Goal: Book appointment/travel/reservation

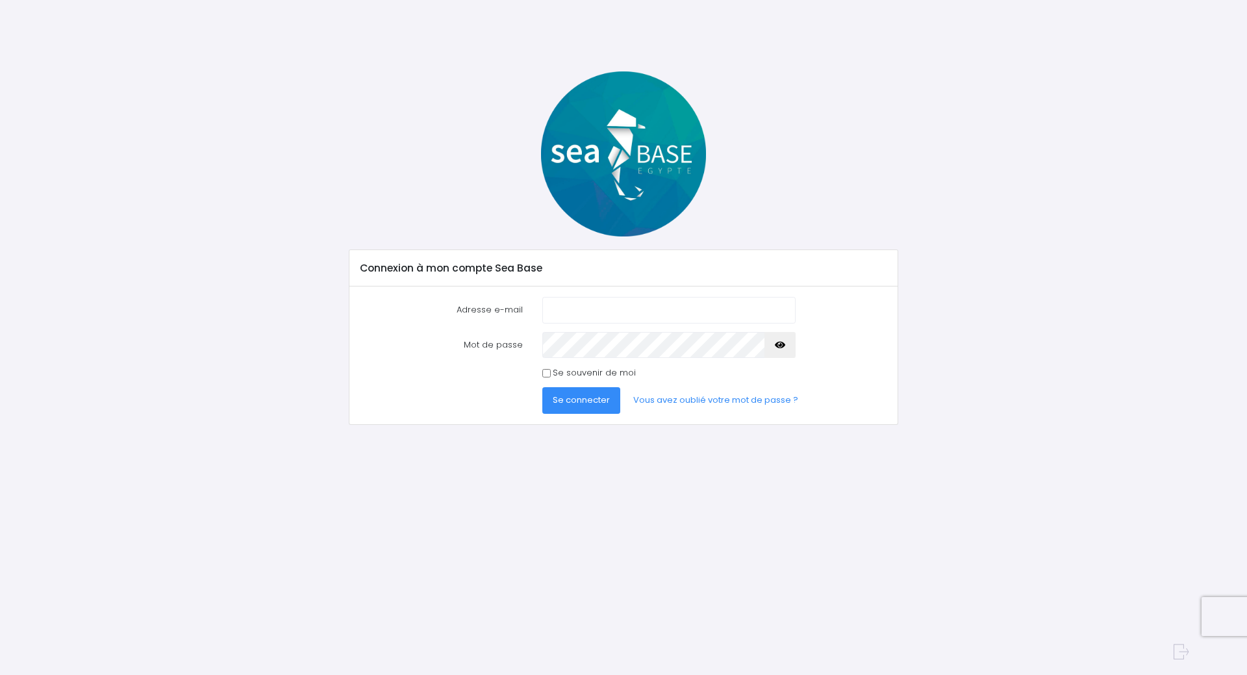
click at [588, 316] on input "Adresse e-mail" at bounding box center [668, 310] width 253 height 26
type input "[EMAIL_ADDRESS][DOMAIN_NAME]"
click at [542, 387] on button "Se connecter" at bounding box center [581, 400] width 78 height 26
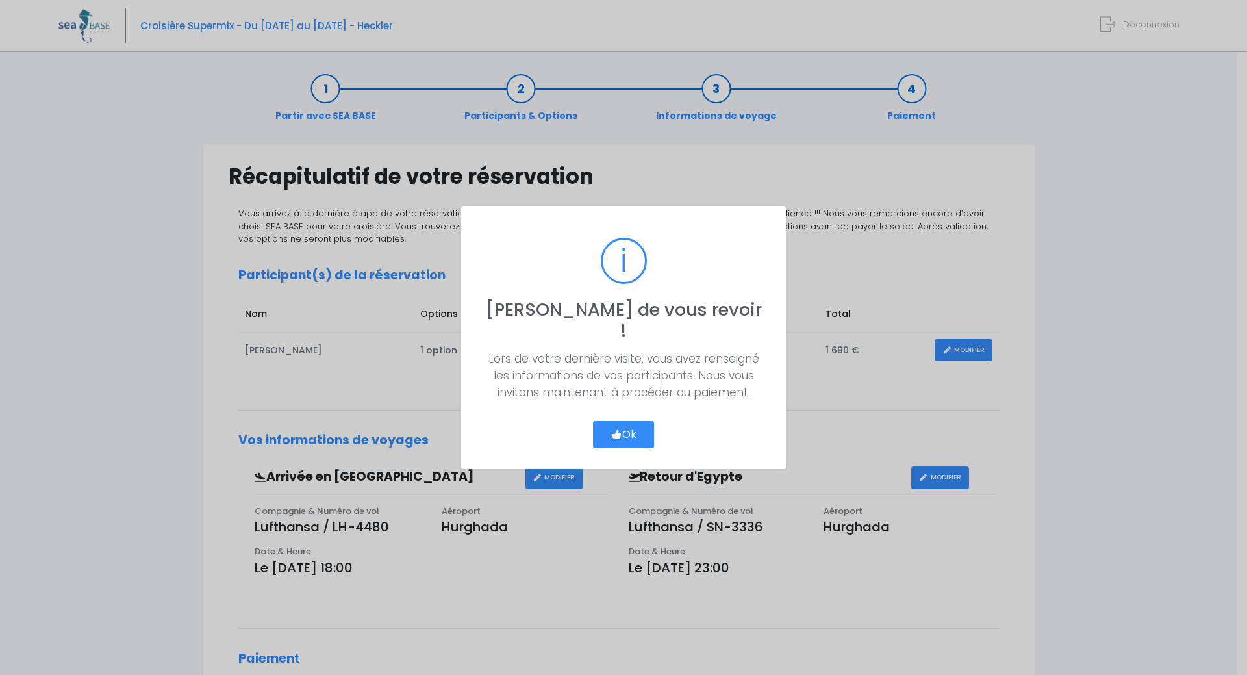
click at [639, 423] on button "Ok" at bounding box center [623, 434] width 61 height 27
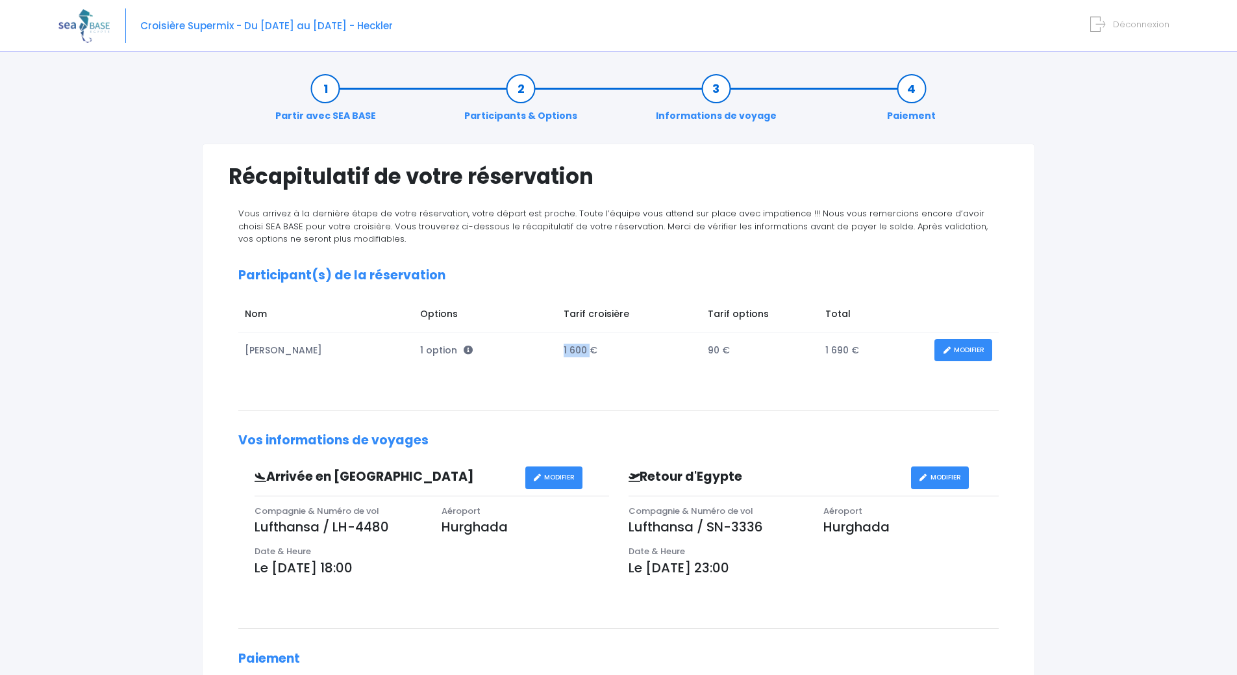
drag, startPoint x: 560, startPoint y: 351, endPoint x: 586, endPoint y: 347, distance: 26.3
click at [586, 347] on td "1 600 €" at bounding box center [629, 350] width 144 height 36
drag, startPoint x: 934, startPoint y: 351, endPoint x: 943, endPoint y: 351, distance: 9.1
click at [934, 351] on link "MODIFIER" at bounding box center [963, 350] width 58 height 23
click at [946, 350] on icon at bounding box center [946, 350] width 9 height 0
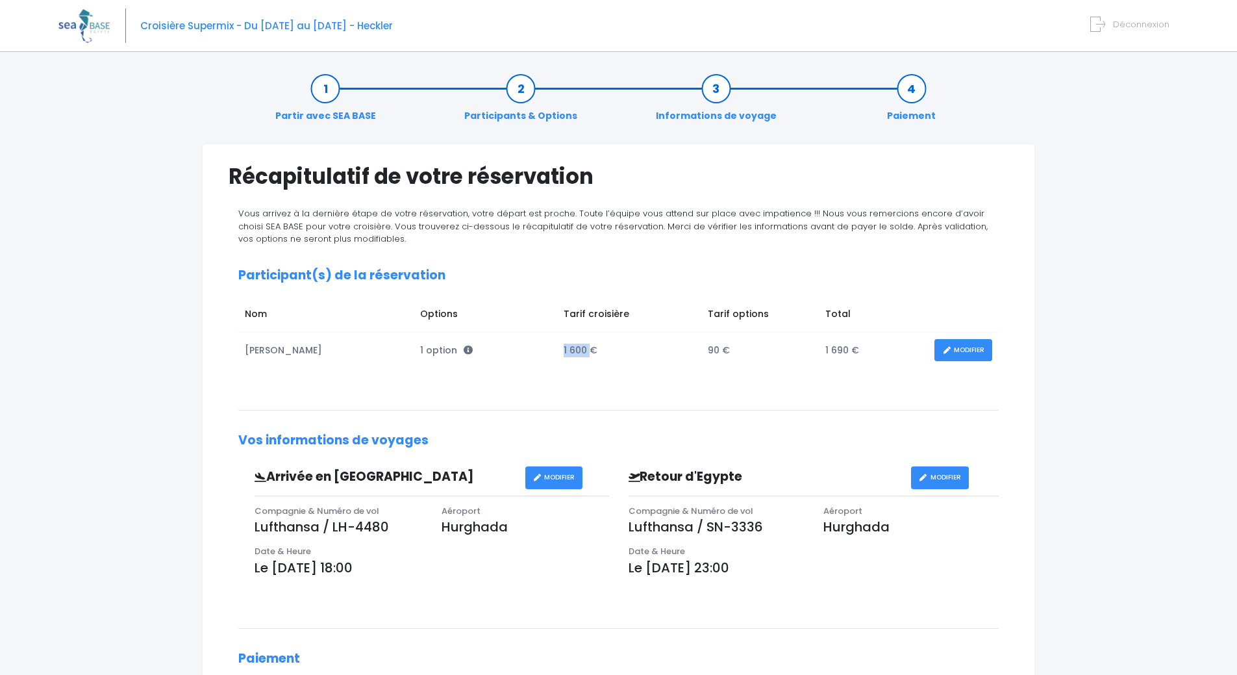
click at [581, 349] on td "1 600 €" at bounding box center [629, 350] width 144 height 36
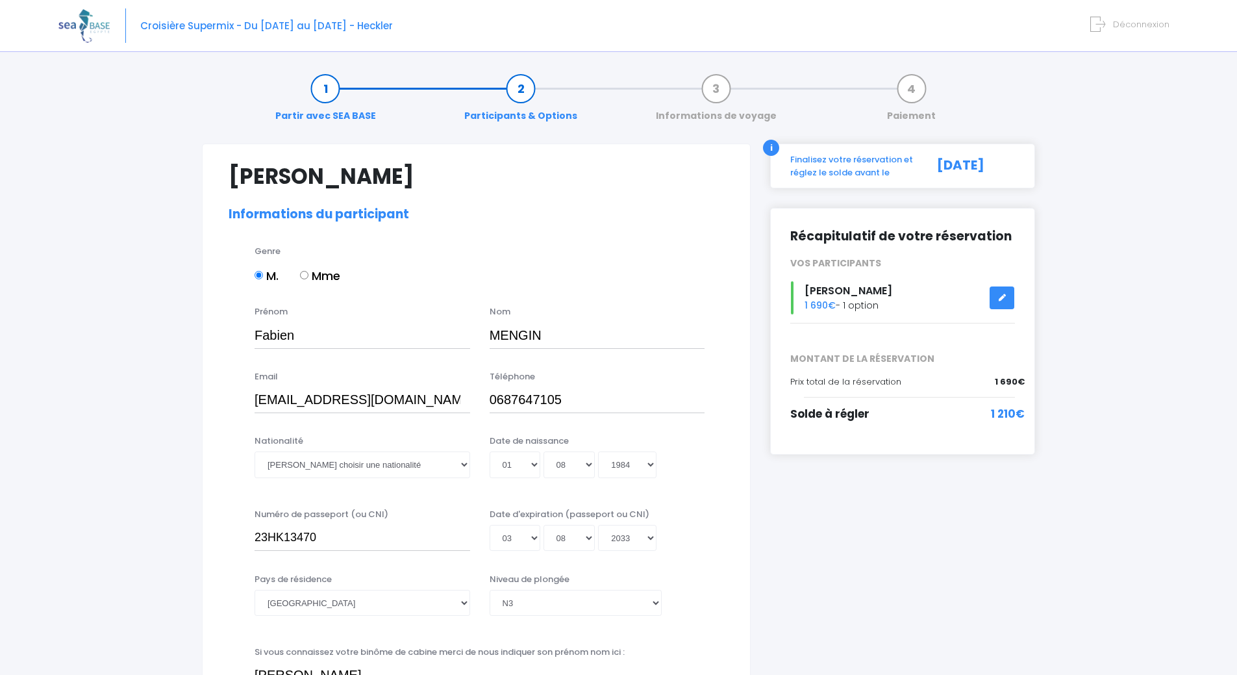
select select "N3"
select select "42/43"
select select "M"
select select "S"
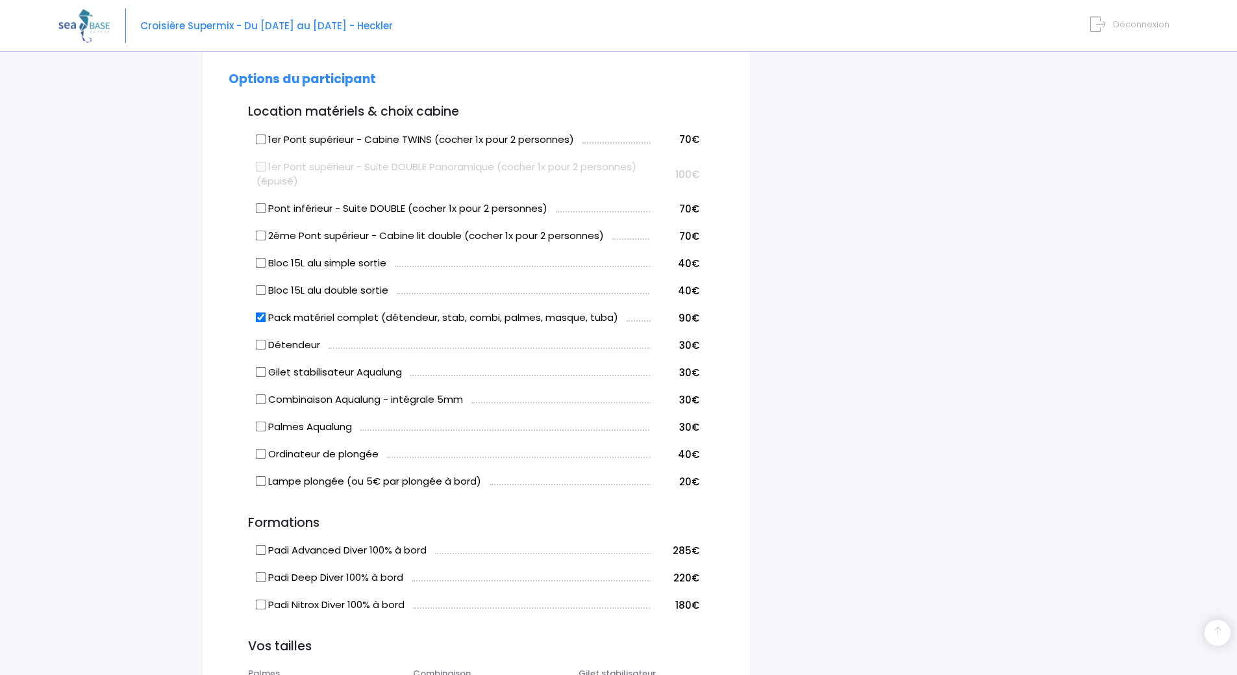
scroll to position [649, 0]
click at [264, 262] on input "Bloc 15L alu simple sortie" at bounding box center [261, 262] width 10 height 10
checkbox input "true"
click at [221, 270] on div "[PERSON_NAME] Informations du participant Genre M. Mme Prénom Fabien Nom MENGIN…" at bounding box center [476, 403] width 549 height 1818
click at [766, 258] on div "i Finalisez votre réservation et réglez le solde avant le [DATE] Récapitulatif …" at bounding box center [902, 403] width 284 height 1818
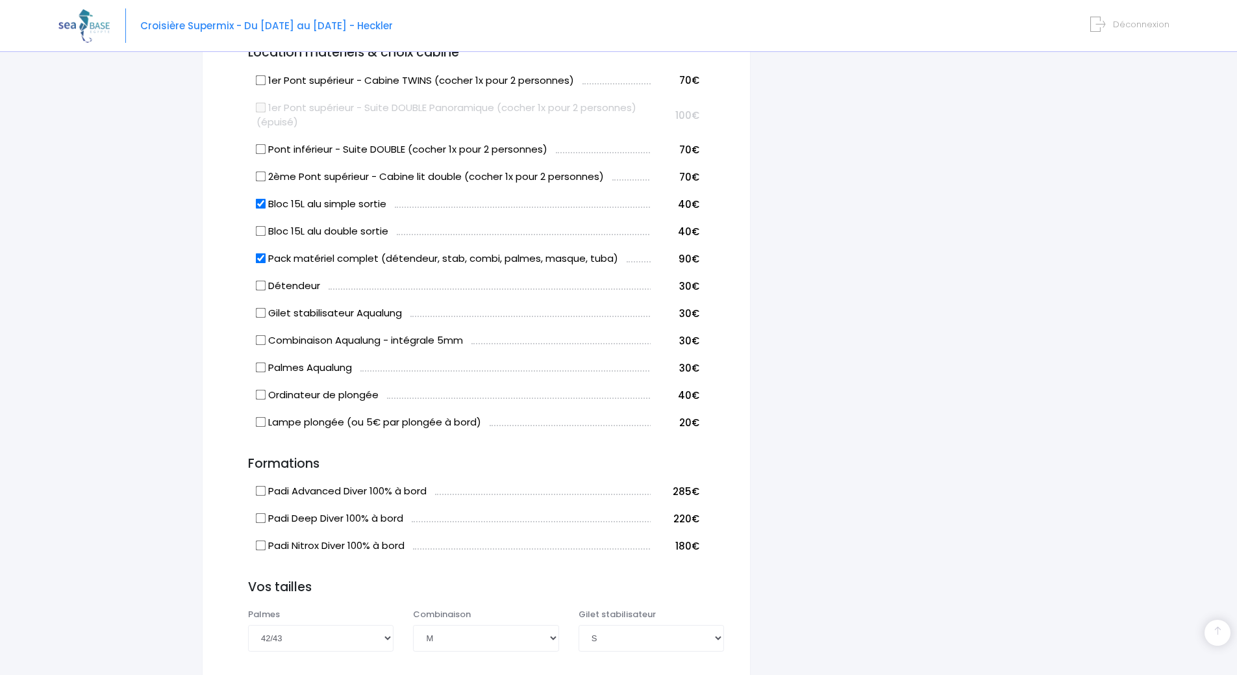
scroll to position [686, 0]
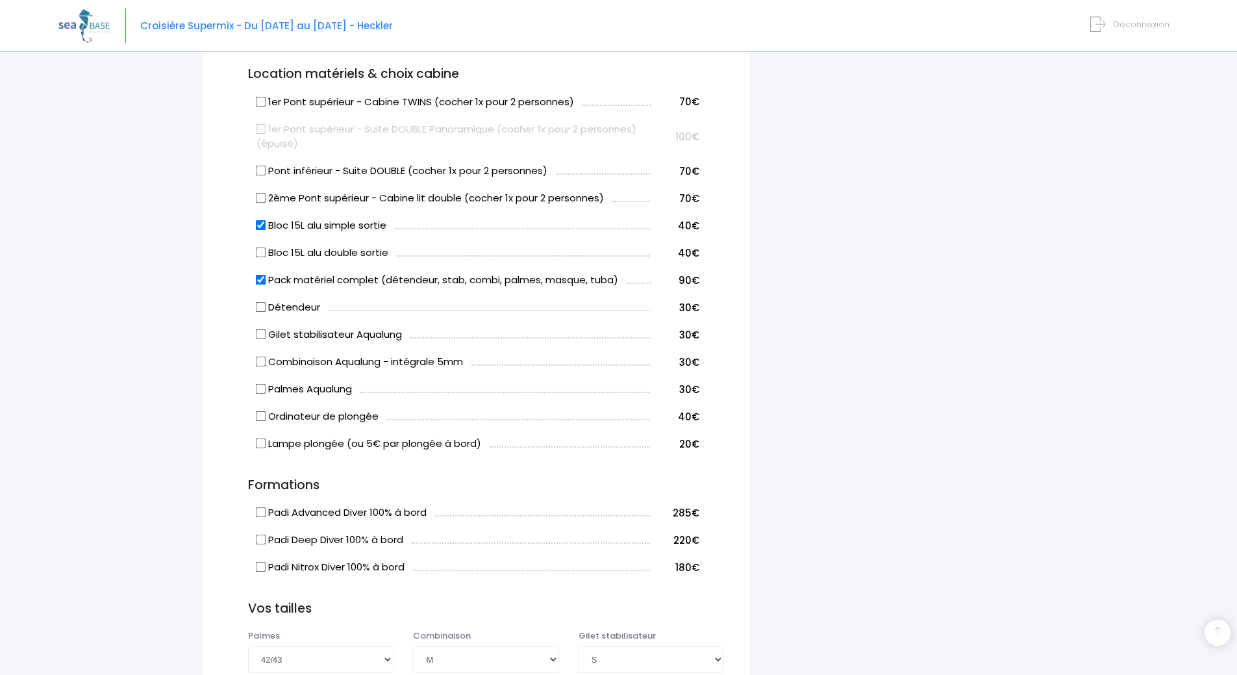
click at [257, 283] on input "Pack matériel complet (détendeur, stab, combi, palmes, masque, tuba)" at bounding box center [261, 280] width 10 height 10
checkbox input "false"
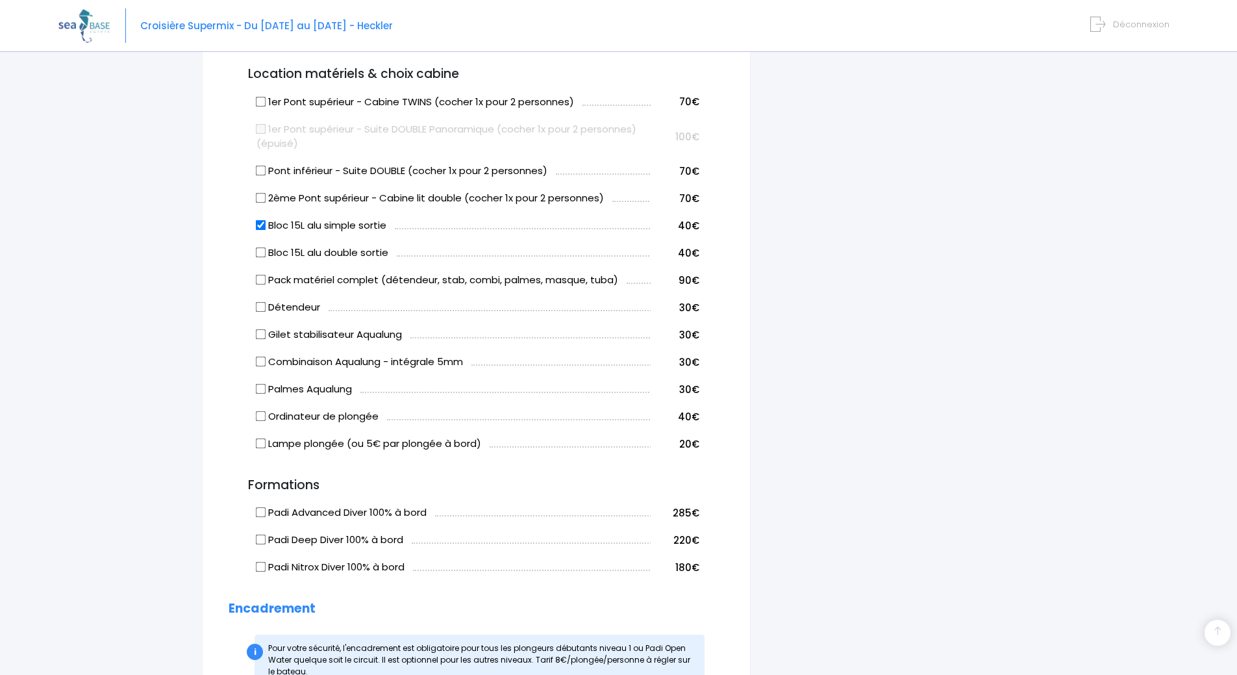
click at [262, 360] on input "Combinaison Aqualung - intégrale 5mm" at bounding box center [261, 362] width 10 height 10
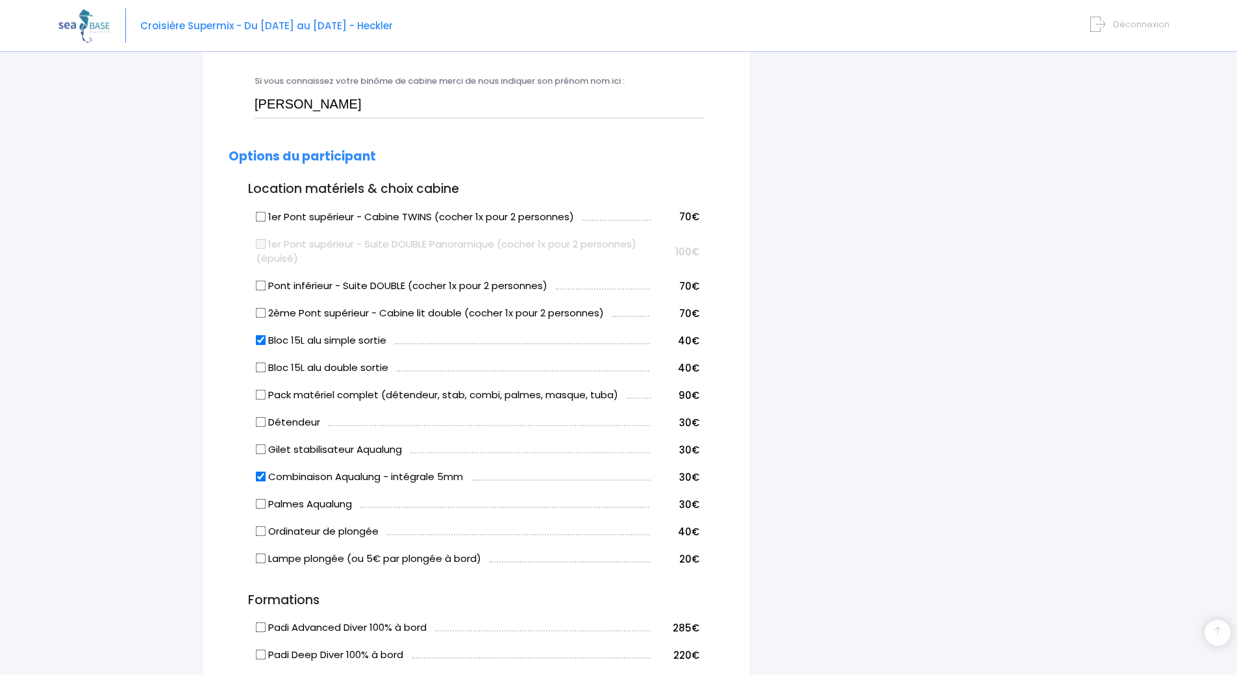
scroll to position [584, 0]
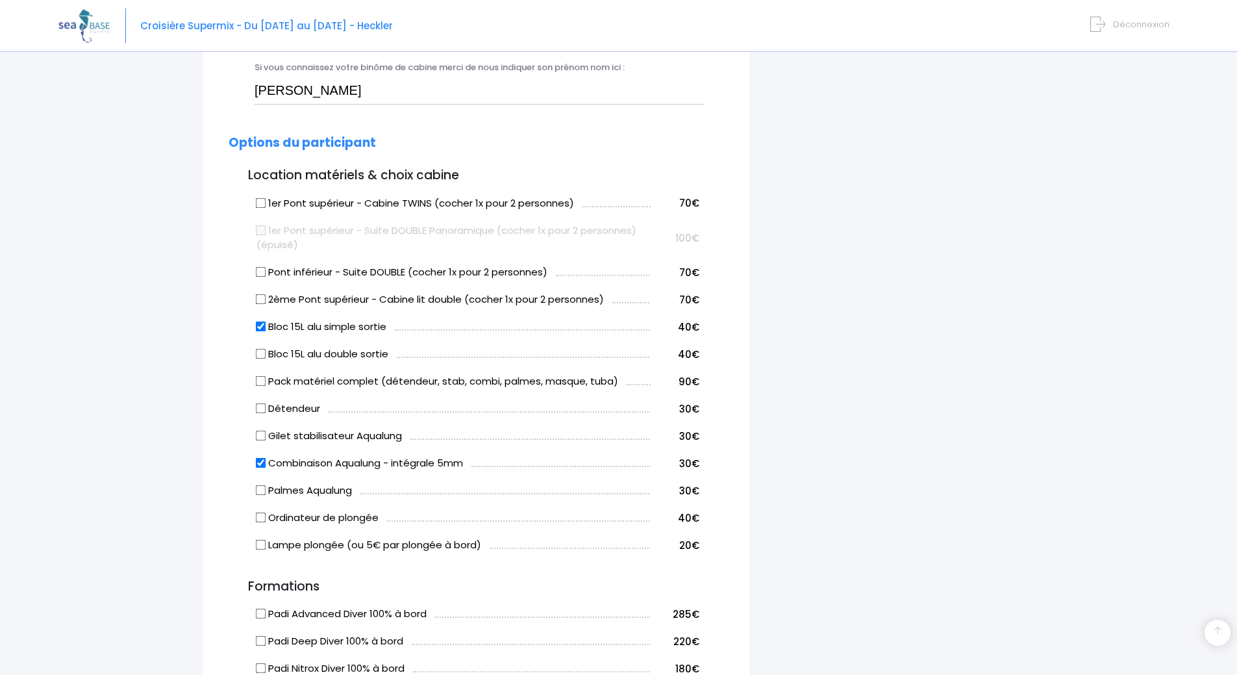
click at [261, 462] on input "Combinaison Aqualung - intégrale 5mm" at bounding box center [261, 463] width 10 height 10
checkbox input "false"
click at [259, 381] on input "Pack matériel complet (détendeur, stab, combi, palmes, masque, tuba)" at bounding box center [261, 381] width 10 height 10
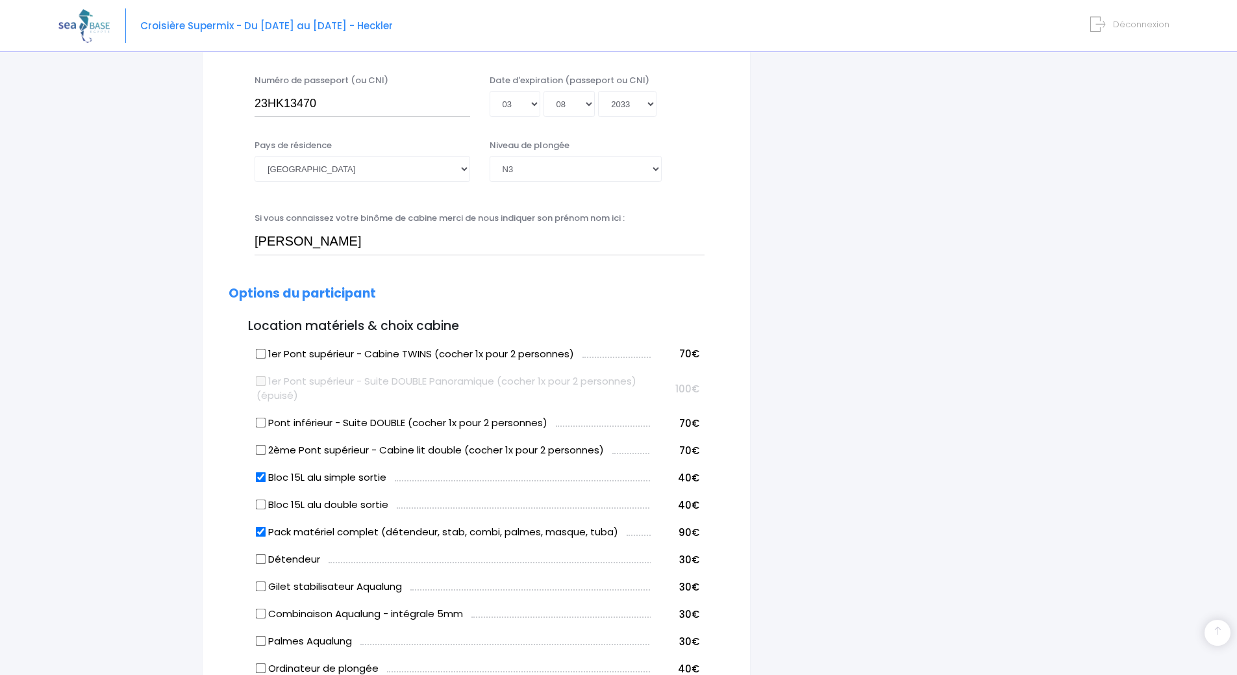
scroll to position [455, 0]
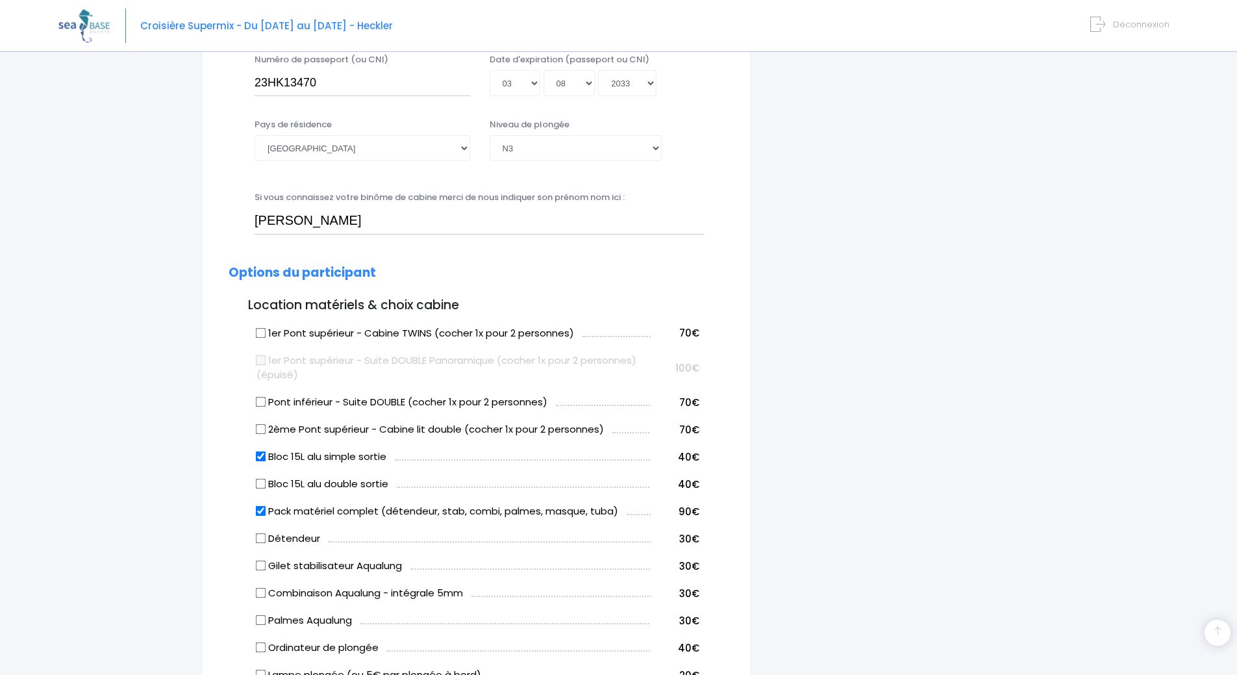
click at [258, 510] on input "Pack matériel complet (détendeur, stab, combi, palmes, masque, tuba)" at bounding box center [261, 511] width 10 height 10
checkbox input "false"
click at [258, 592] on input "Combinaison Aqualung - intégrale 5mm" at bounding box center [261, 593] width 10 height 10
checkbox input "true"
click at [747, 514] on div "[PERSON_NAME] Informations du participant Genre M. Mme Prénom Fabien Nom MENGIN…" at bounding box center [476, 598] width 549 height 1818
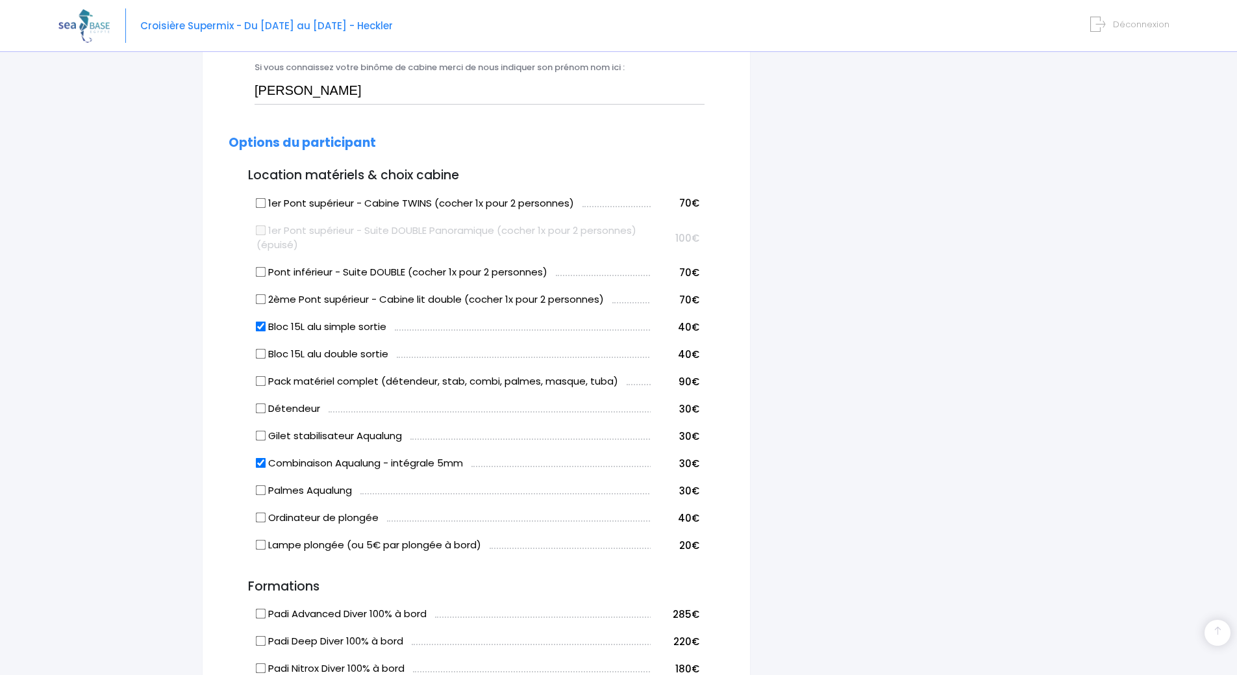
click at [807, 484] on div "i Finalisez votre réservation et réglez le solde avant le [DATE] Récapitulatif …" at bounding box center [902, 468] width 284 height 1818
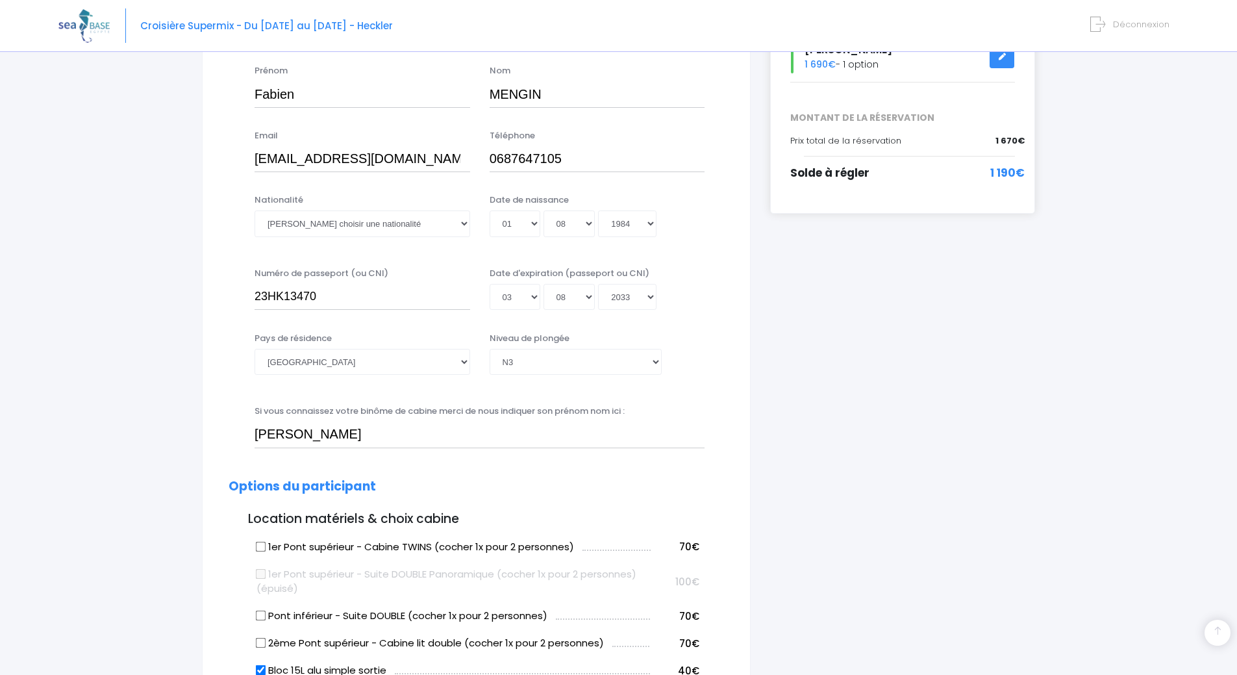
scroll to position [231, 0]
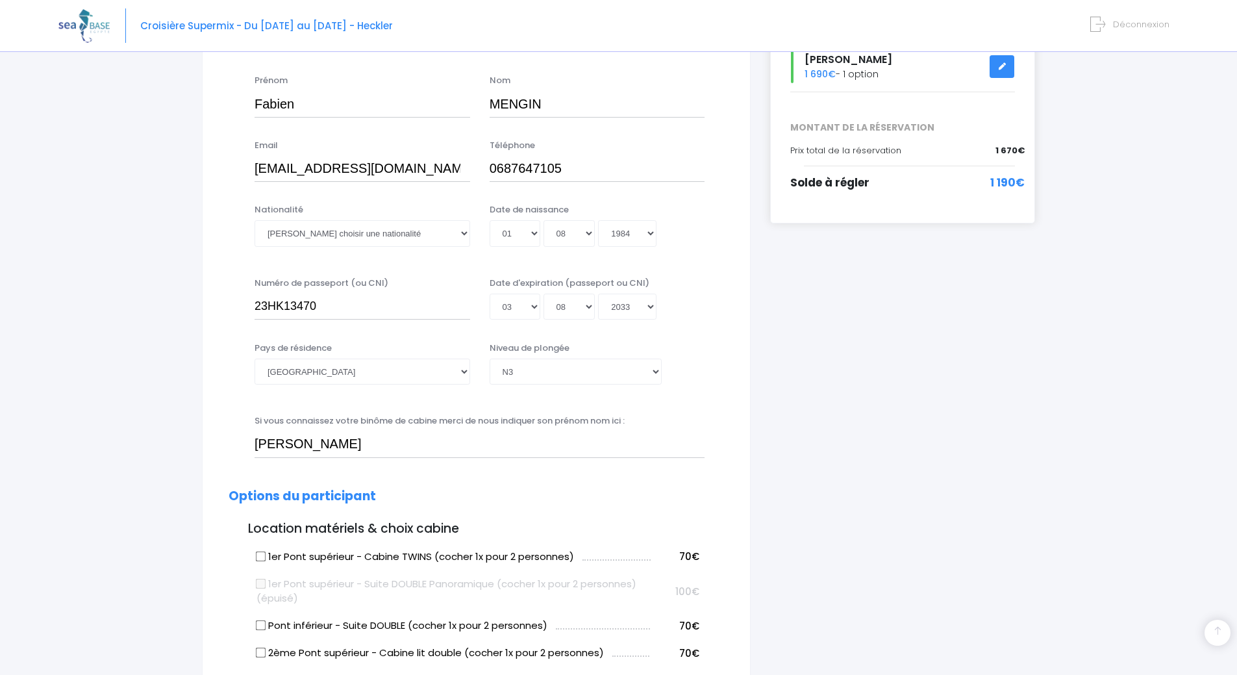
click at [262, 558] on input "1er Pont supérieur - Cabine TWINS (cocher 1x pour 2 personnes)" at bounding box center [261, 556] width 10 height 10
checkbox input "false"
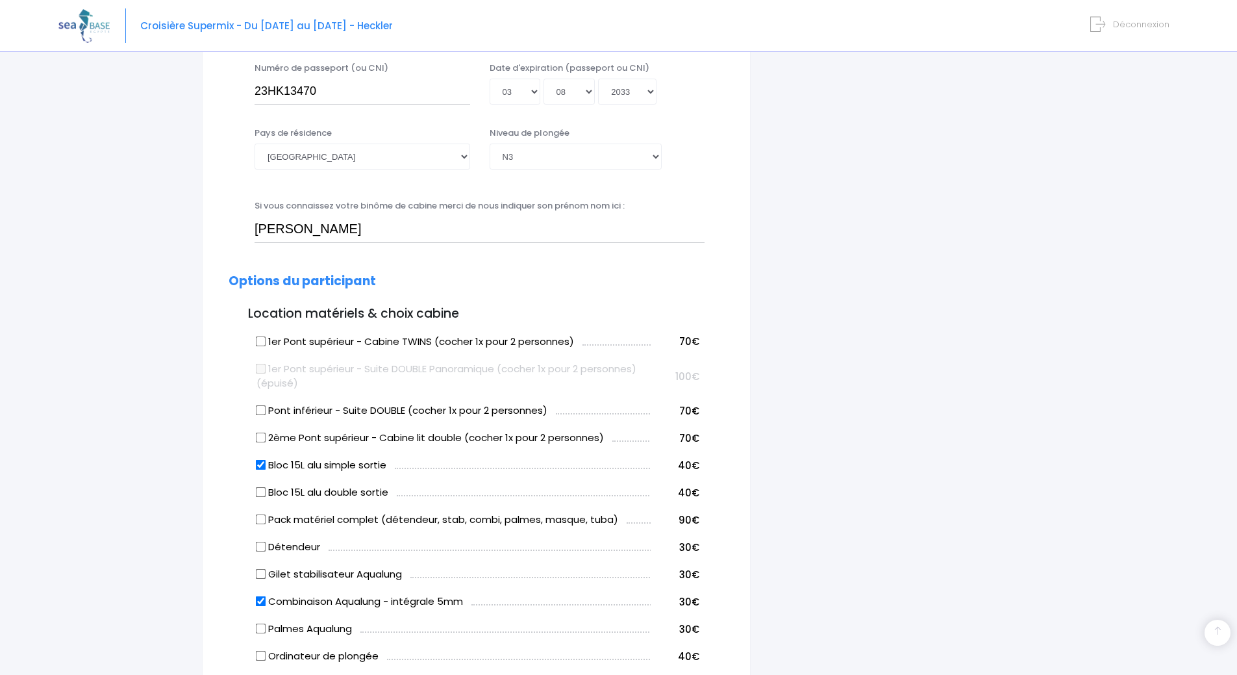
scroll to position [491, 0]
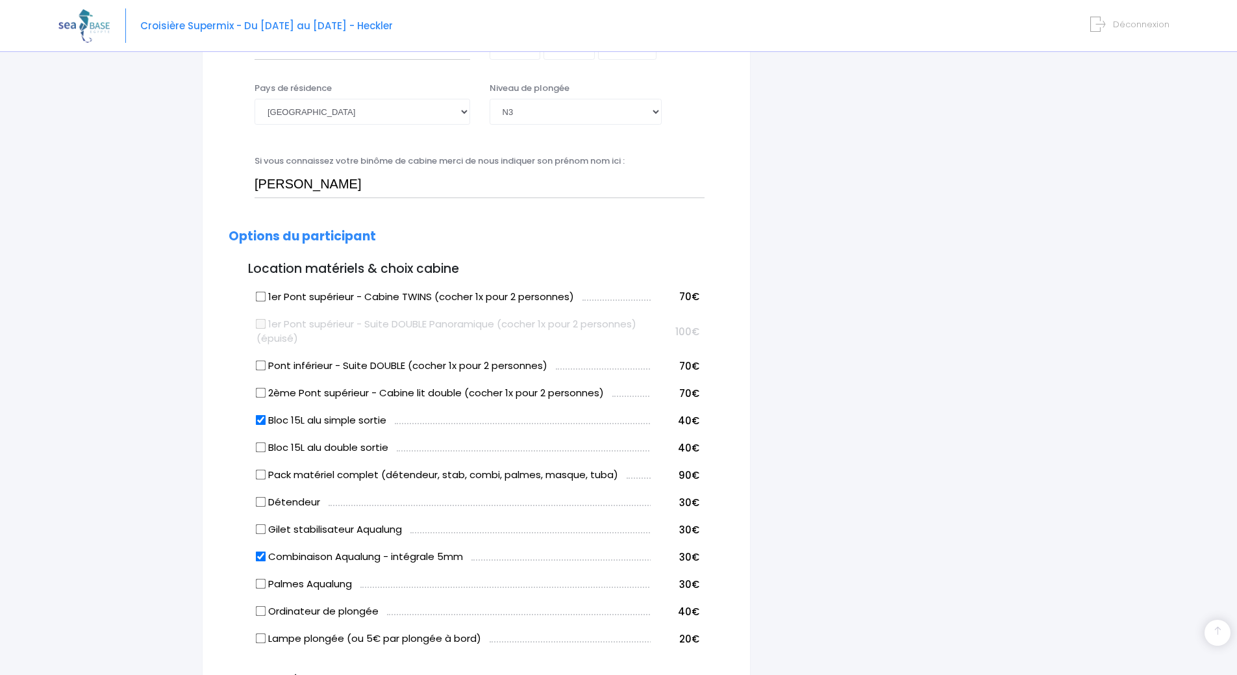
click at [864, 384] on div "i Finalisez votre réservation et réglez le solde avant le [DATE] Récapitulatif …" at bounding box center [902, 562] width 284 height 1818
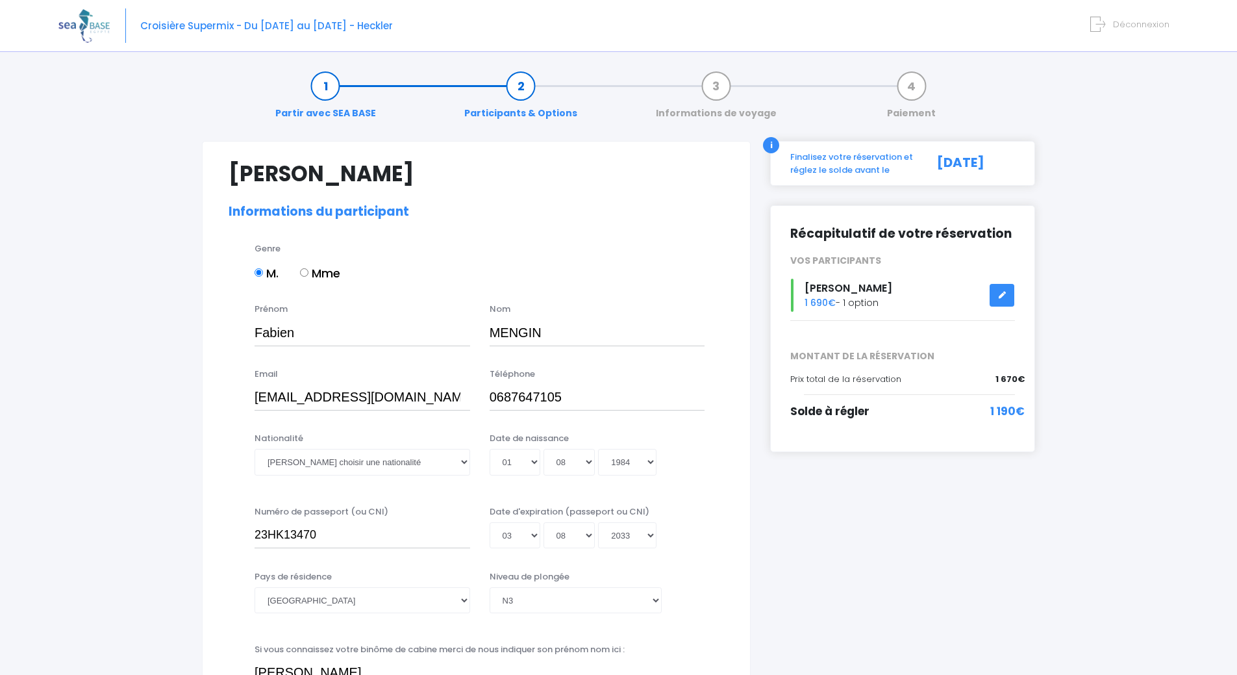
scroll to position [0, 0]
